Goal: Transaction & Acquisition: Subscribe to service/newsletter

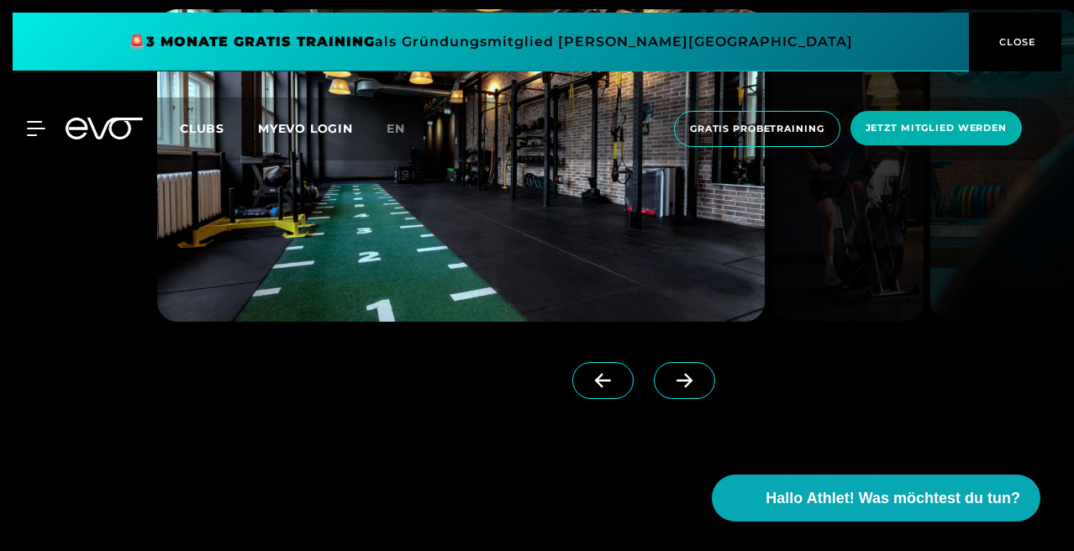
scroll to position [1352, 0]
click at [685, 375] on icon at bounding box center [684, 381] width 16 height 14
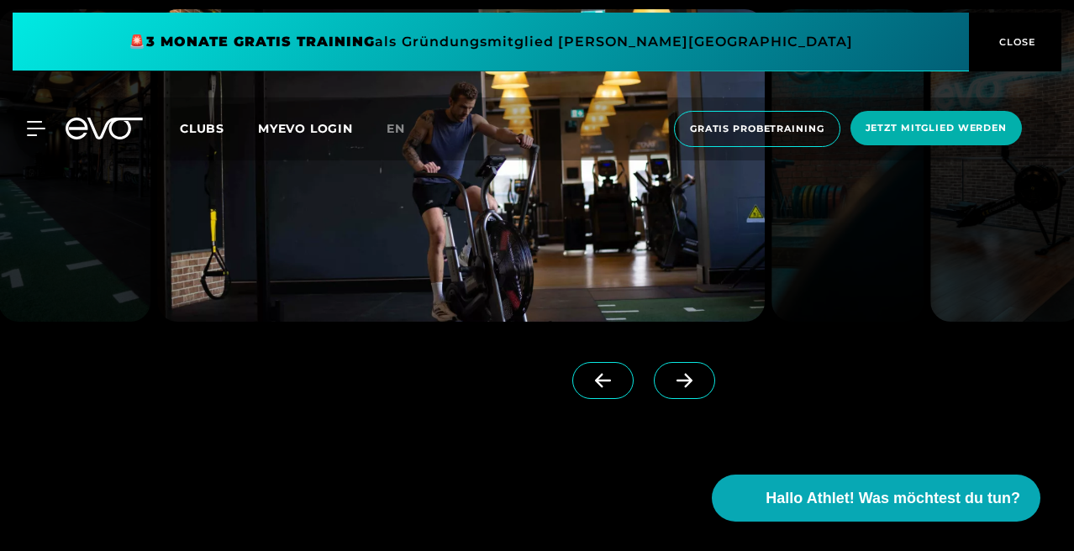
click at [691, 387] on icon at bounding box center [684, 380] width 29 height 15
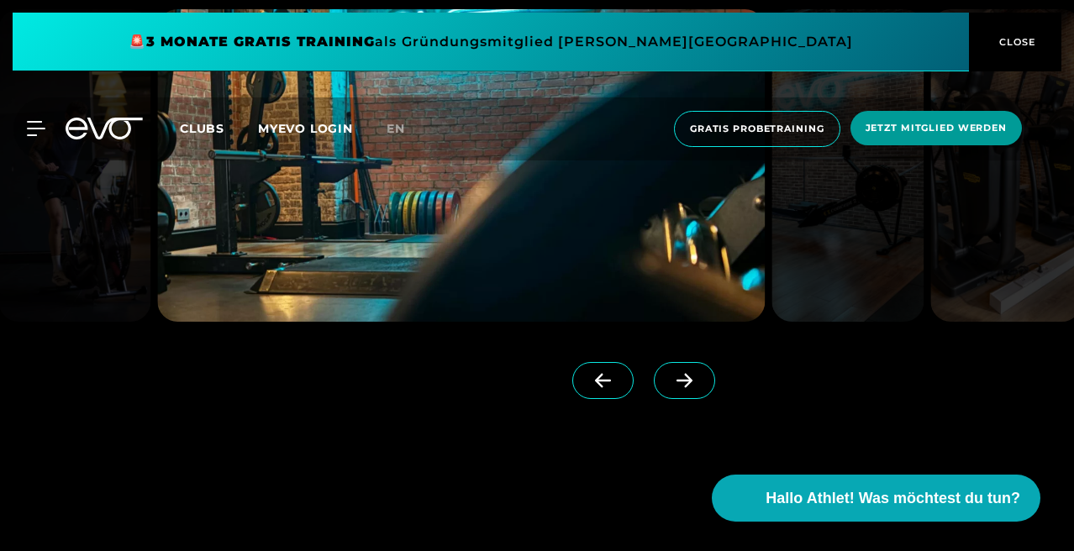
click at [1016, 47] on span "CLOSE" at bounding box center [1015, 41] width 41 height 15
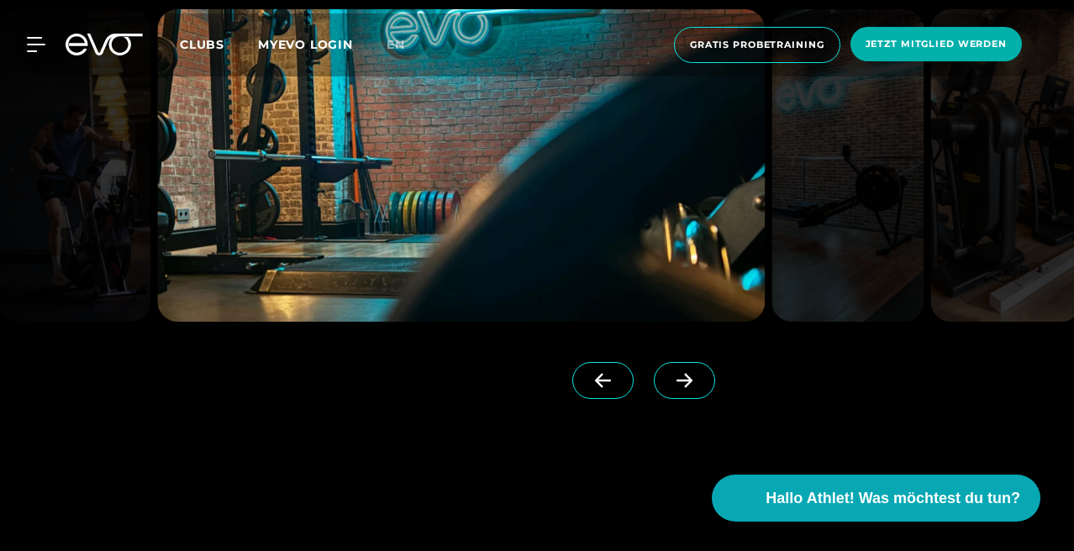
click at [699, 403] on link at bounding box center [688, 395] width 68 height 67
click at [699, 390] on span at bounding box center [684, 380] width 61 height 37
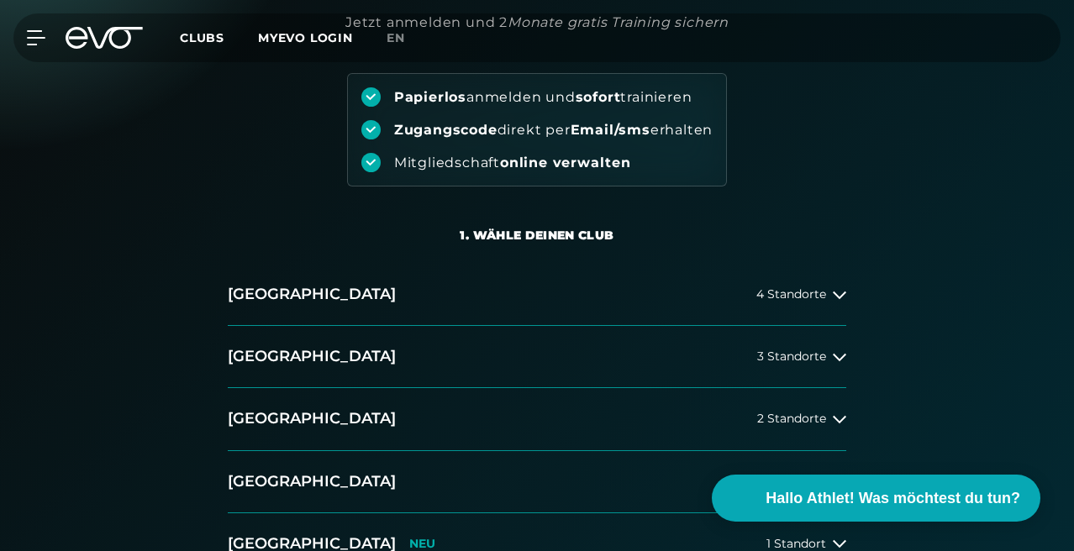
scroll to position [168, 0]
click at [801, 351] on span "3 Standorte" at bounding box center [791, 356] width 69 height 13
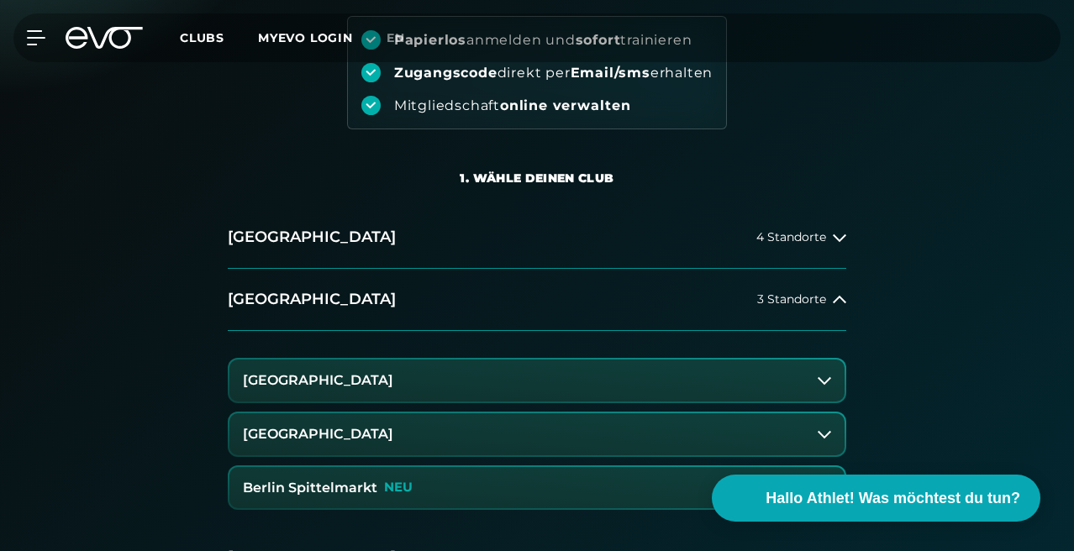
scroll to position [236, 0]
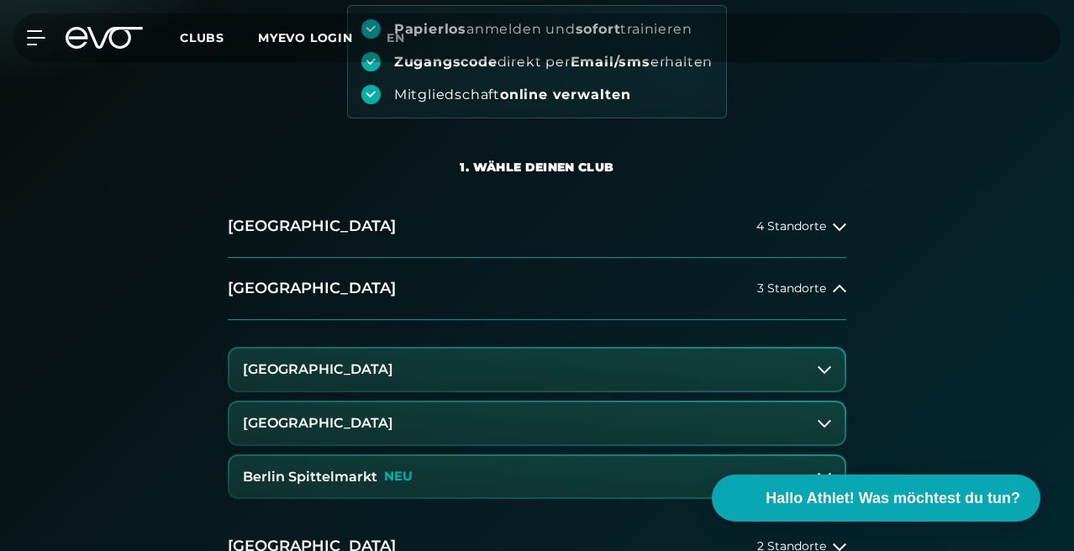
click at [465, 365] on button "[GEOGRAPHIC_DATA]" at bounding box center [536, 370] width 615 height 42
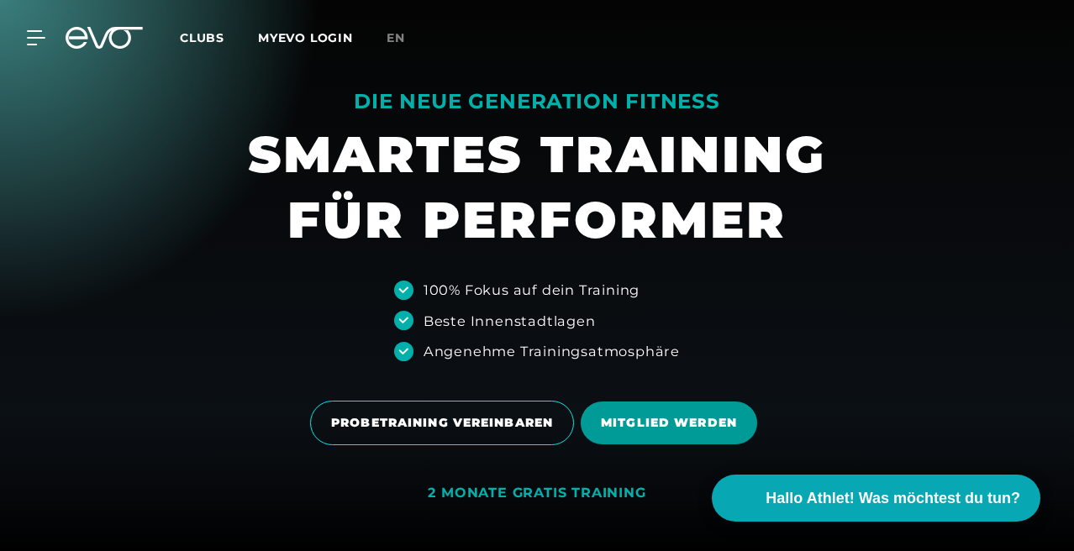
click at [661, 432] on span "MITGLIED WERDEN" at bounding box center [669, 423] width 136 height 18
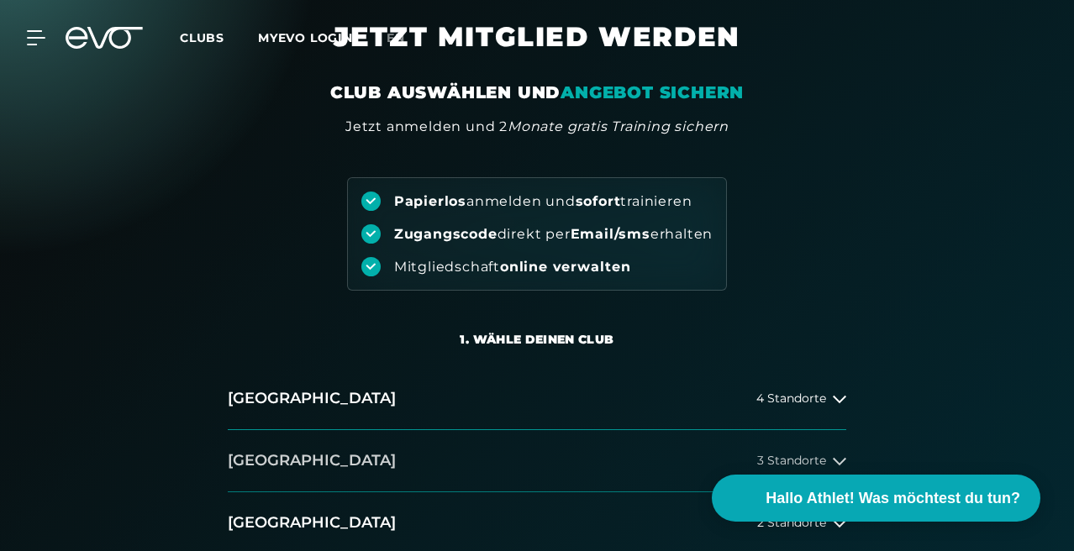
scroll to position [70, 0]
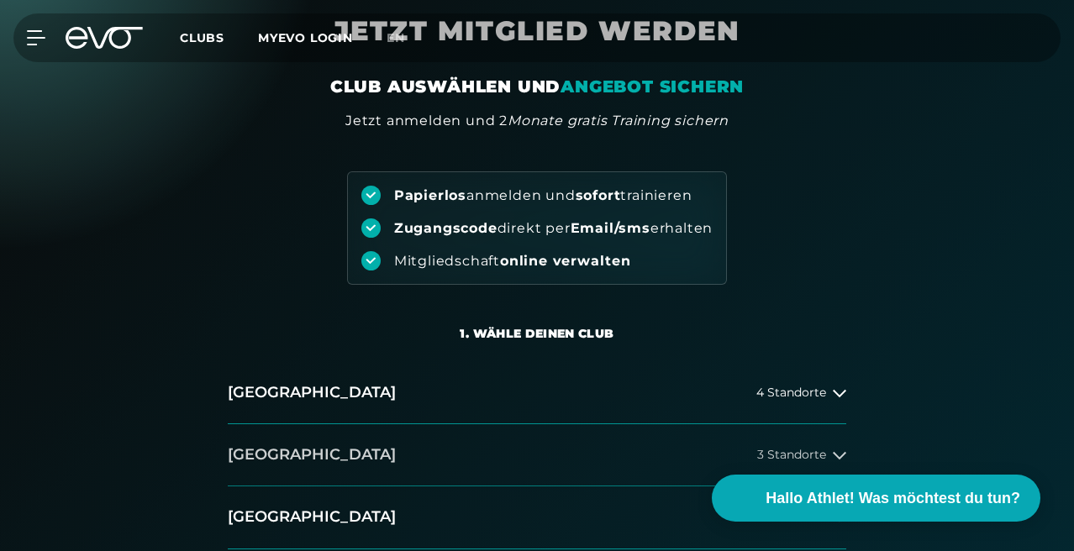
click at [823, 455] on span "3 Standorte" at bounding box center [791, 455] width 69 height 13
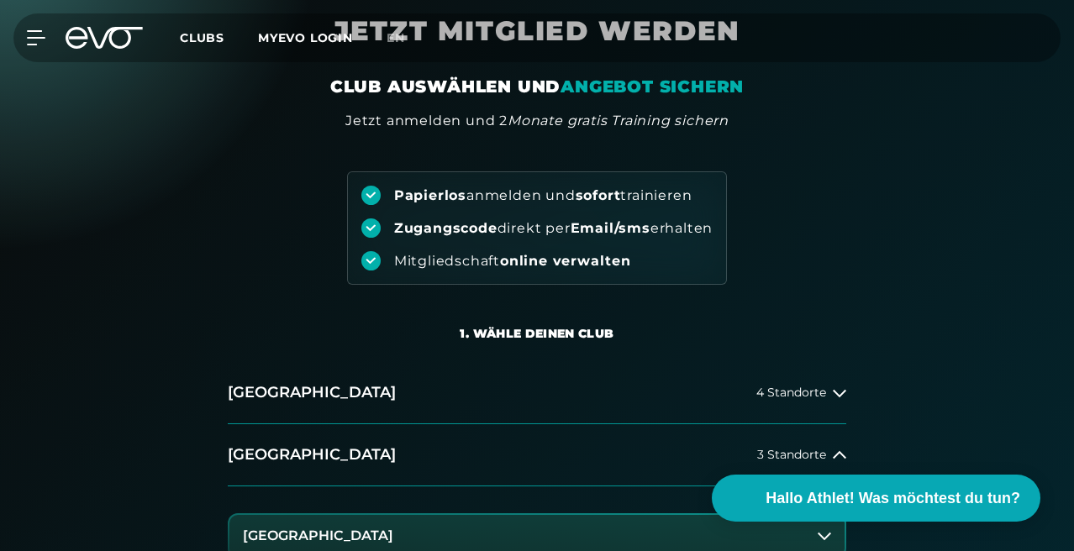
click at [606, 528] on button "[GEOGRAPHIC_DATA]" at bounding box center [536, 536] width 615 height 42
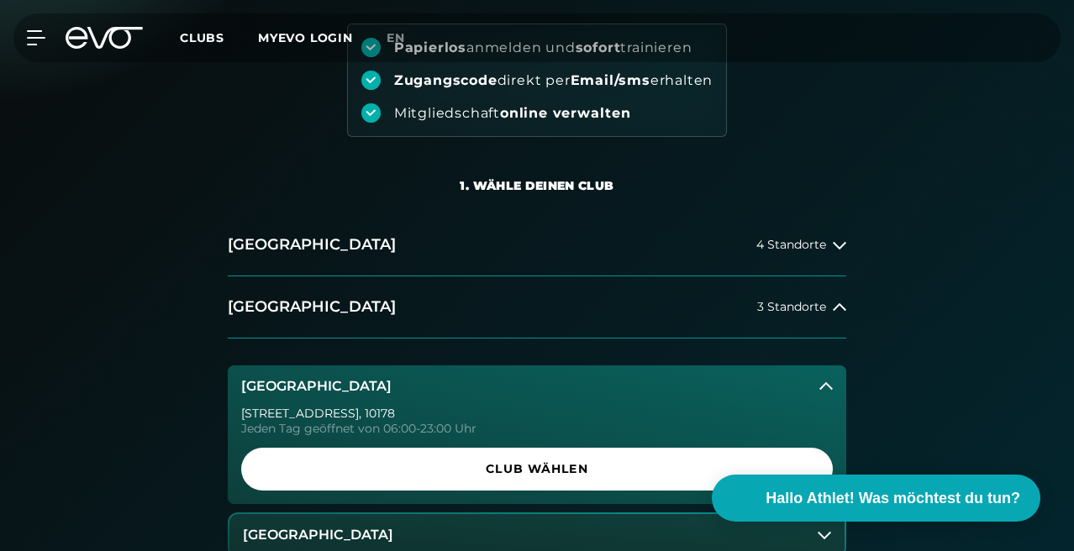
scroll to position [219, 0]
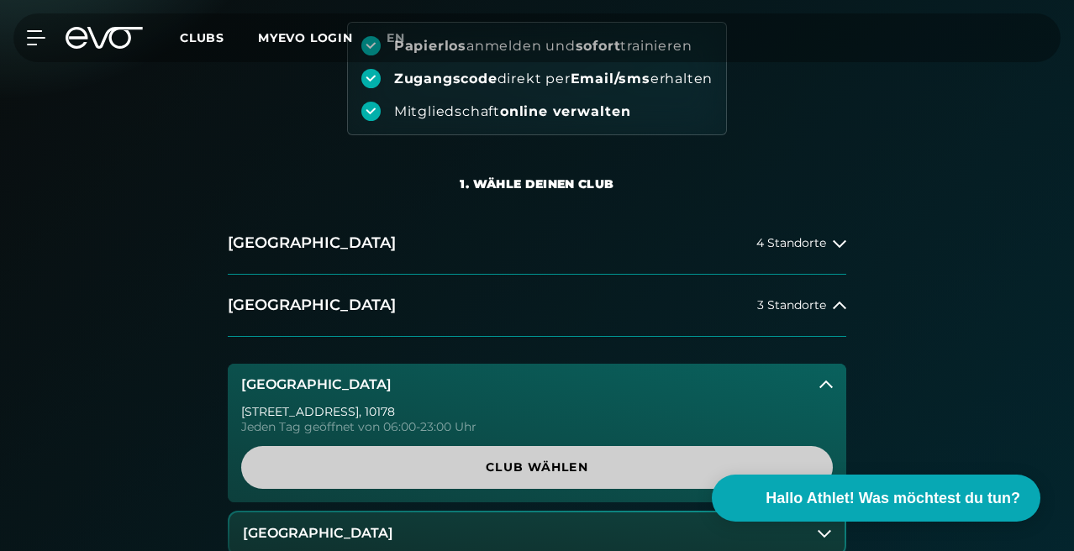
click at [546, 461] on span "Club wählen" at bounding box center [536, 468] width 551 height 18
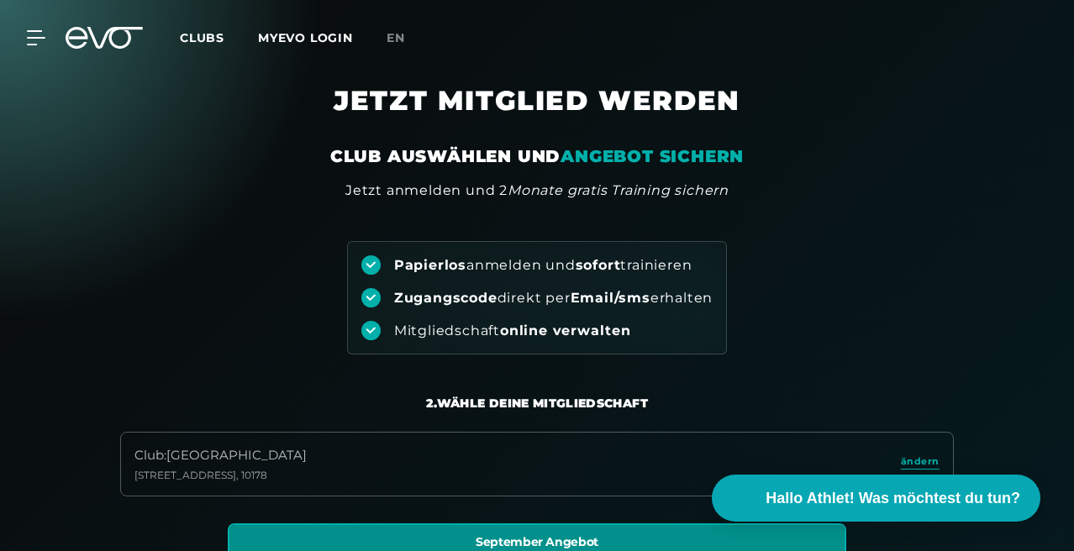
scroll to position [0, 0]
